Goal: Information Seeking & Learning: Learn about a topic

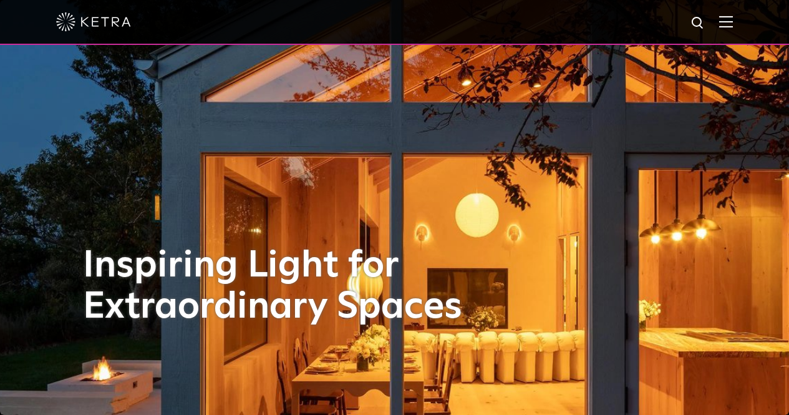
click at [726, 28] on div at bounding box center [394, 22] width 676 height 44
click at [731, 20] on img at bounding box center [726, 22] width 14 height 12
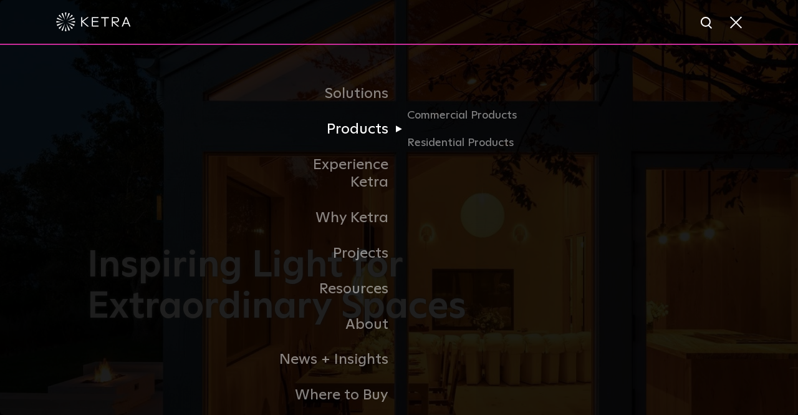
click at [362, 135] on link "Products" at bounding box center [335, 130] width 128 height 36
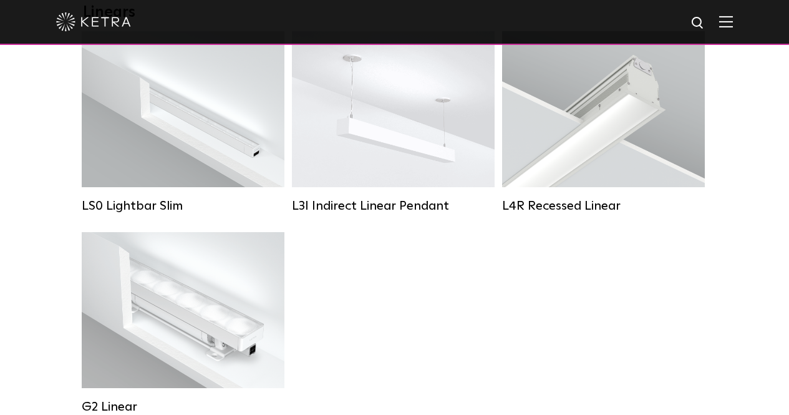
scroll to position [499, 0]
